Goal: Information Seeking & Learning: Understand process/instructions

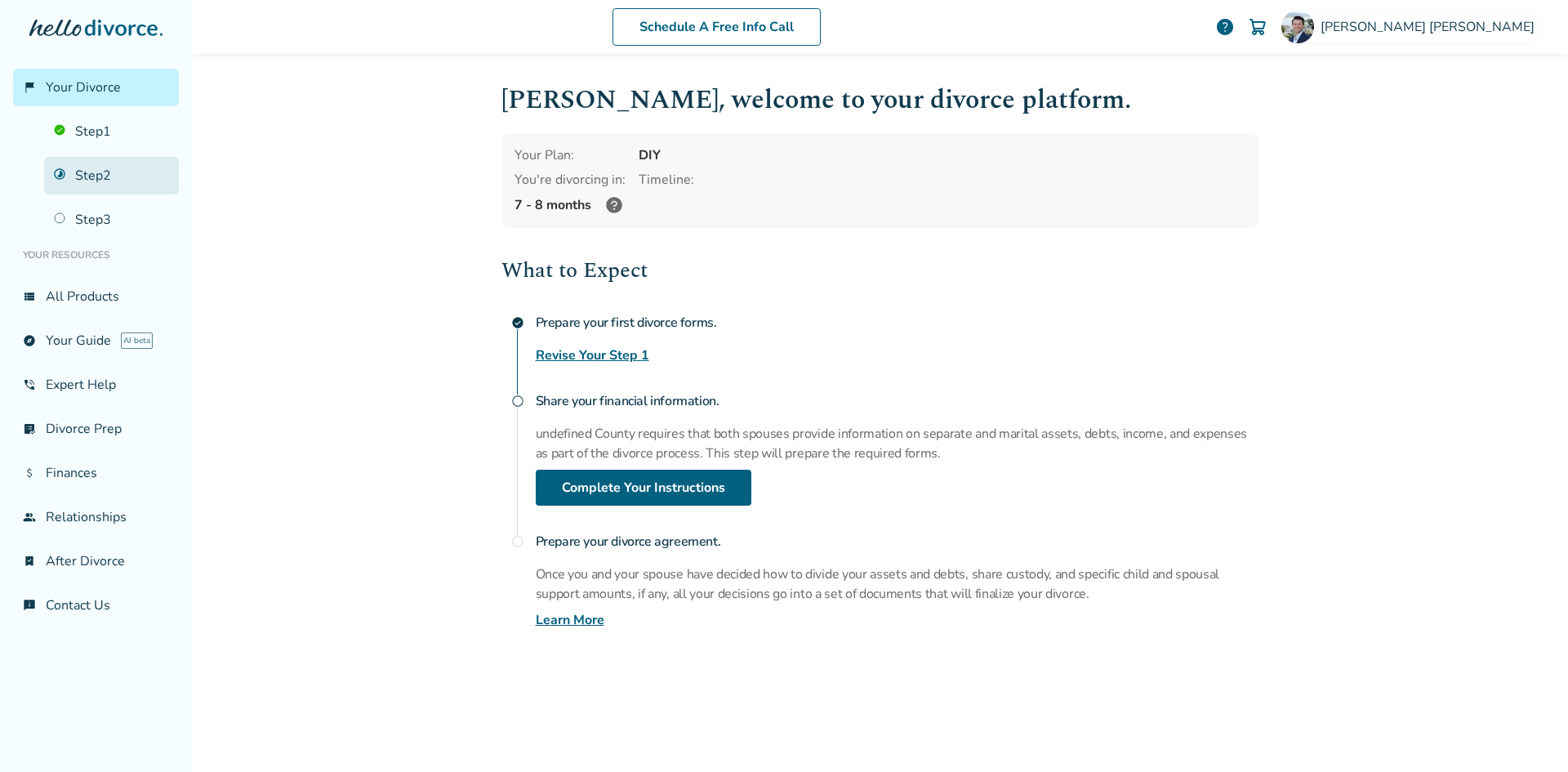
click at [94, 178] on link "Step 2" at bounding box center [112, 175] width 135 height 38
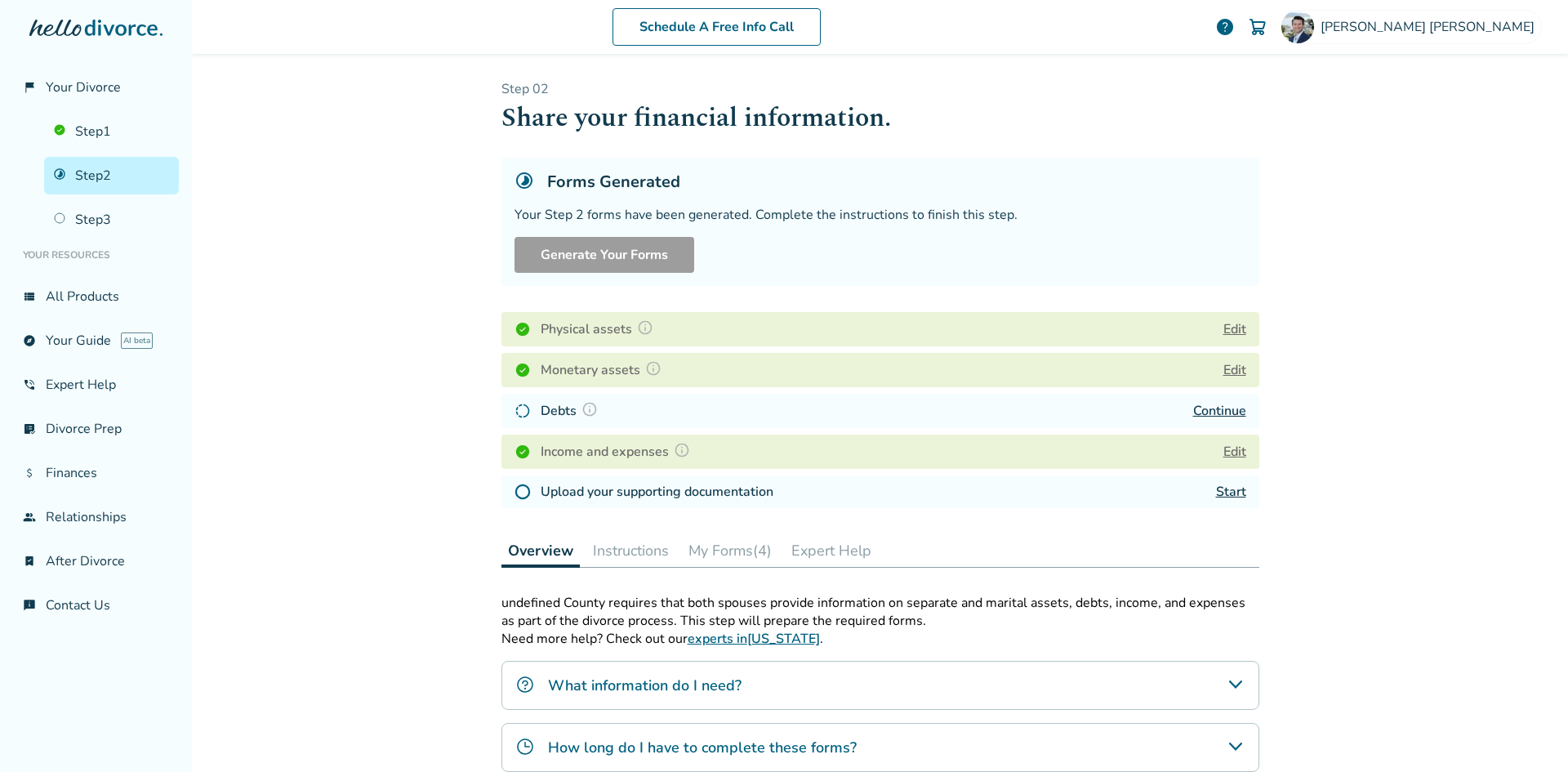
click at [564, 409] on h4 "Debts" at bounding box center [571, 410] width 62 height 21
